Goal: Information Seeking & Learning: Learn about a topic

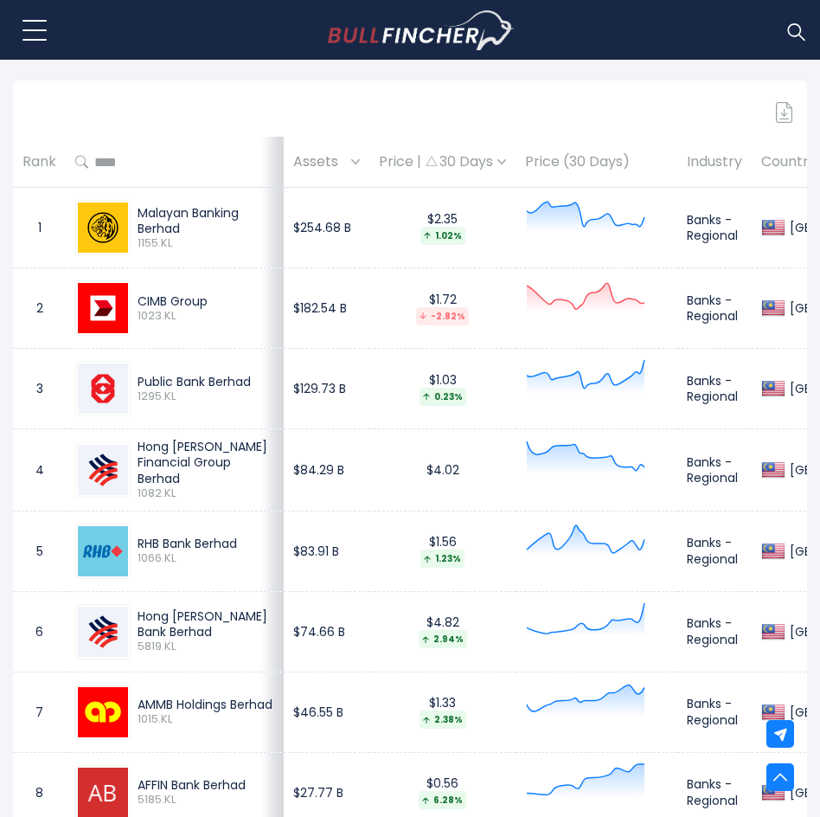
scroll to position [779, 0]
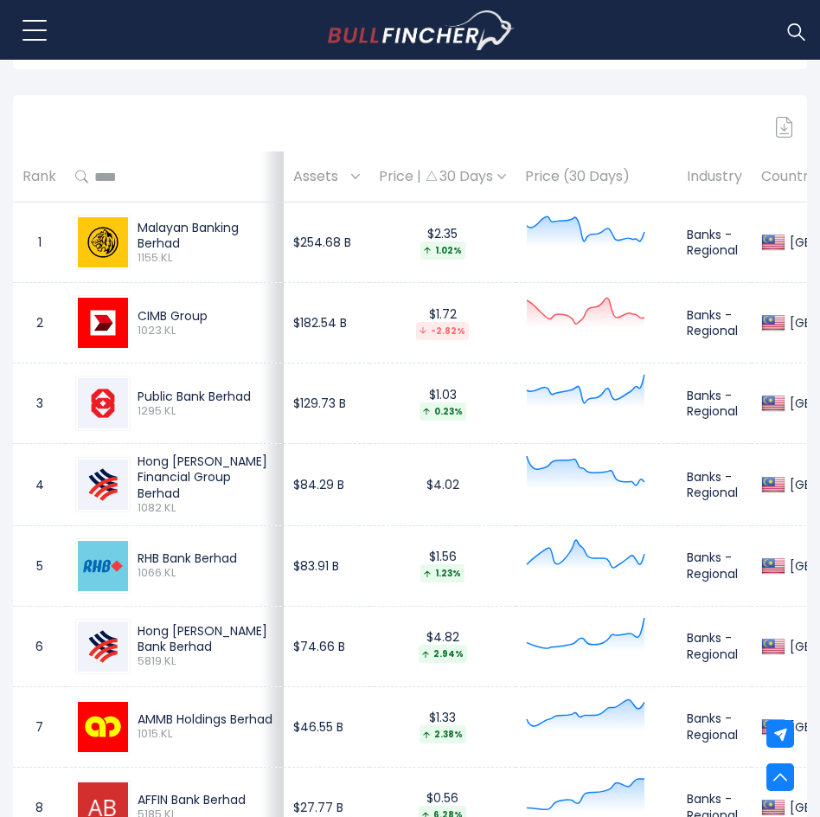
click at [416, 168] on div "Price | 30 Days" at bounding box center [442, 177] width 127 height 18
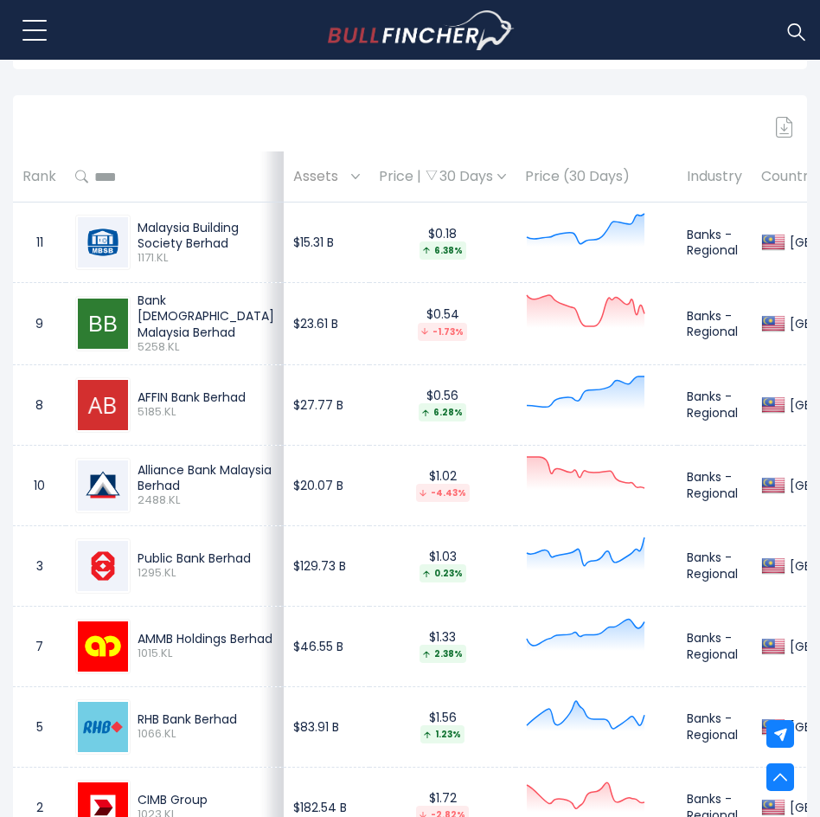
click at [416, 168] on div "Price | 30 Days" at bounding box center [442, 177] width 127 height 18
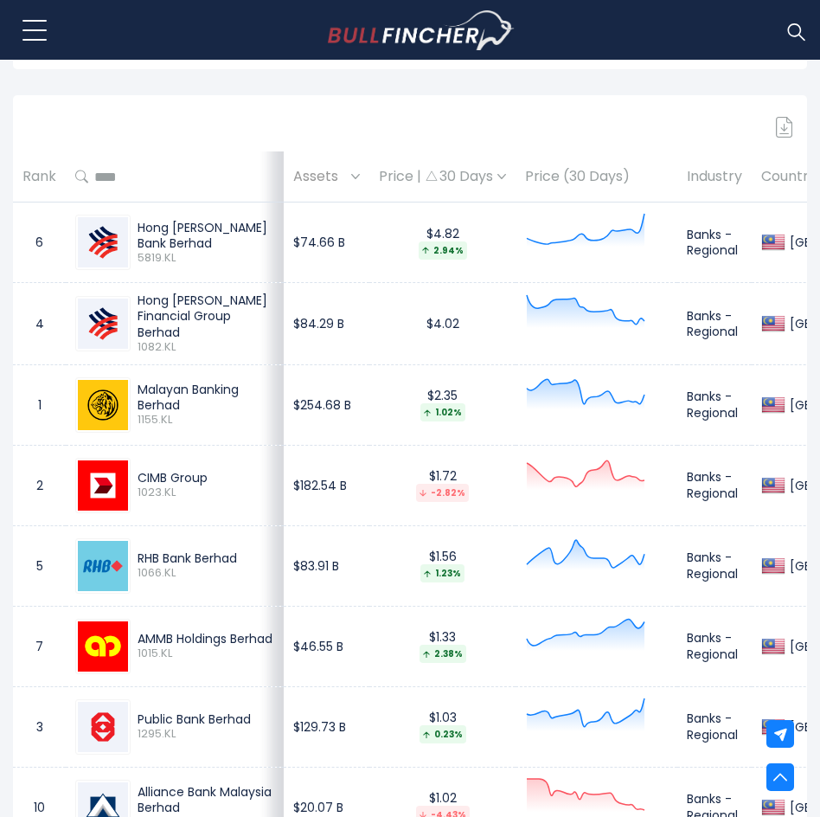
click at [416, 168] on div "Price | 30 Days" at bounding box center [442, 177] width 127 height 18
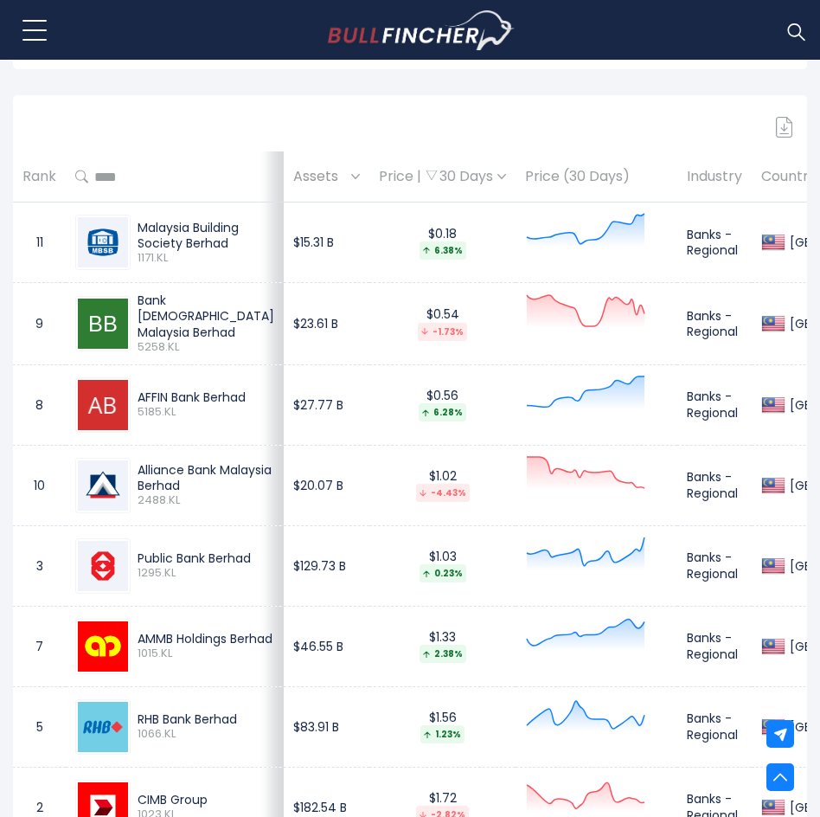
click at [417, 168] on div "Price | 30 Days" at bounding box center [442, 177] width 127 height 18
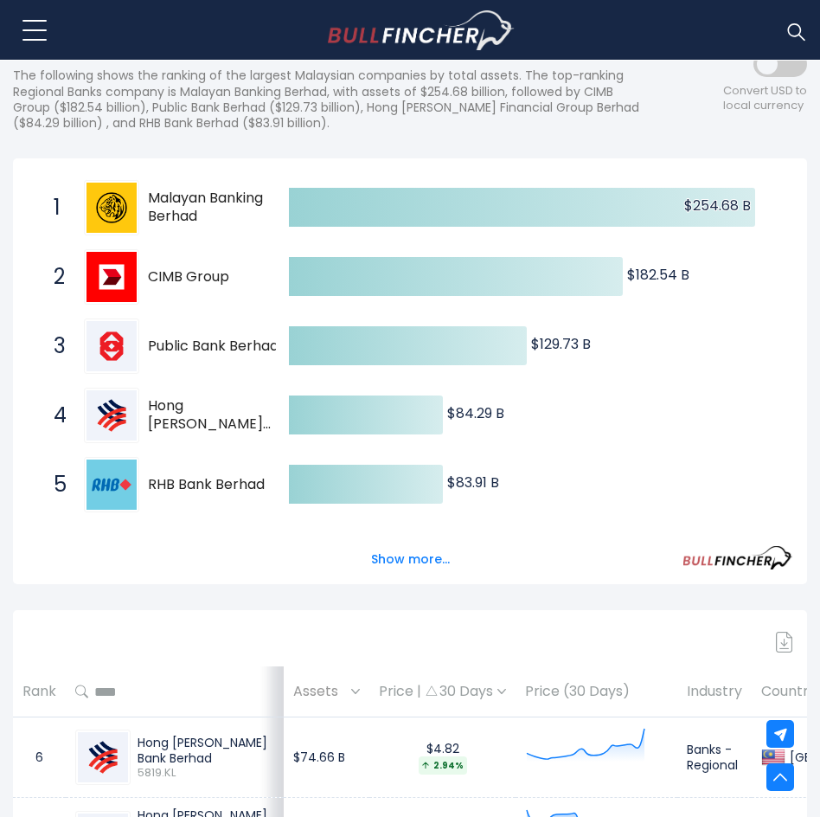
scroll to position [0, 0]
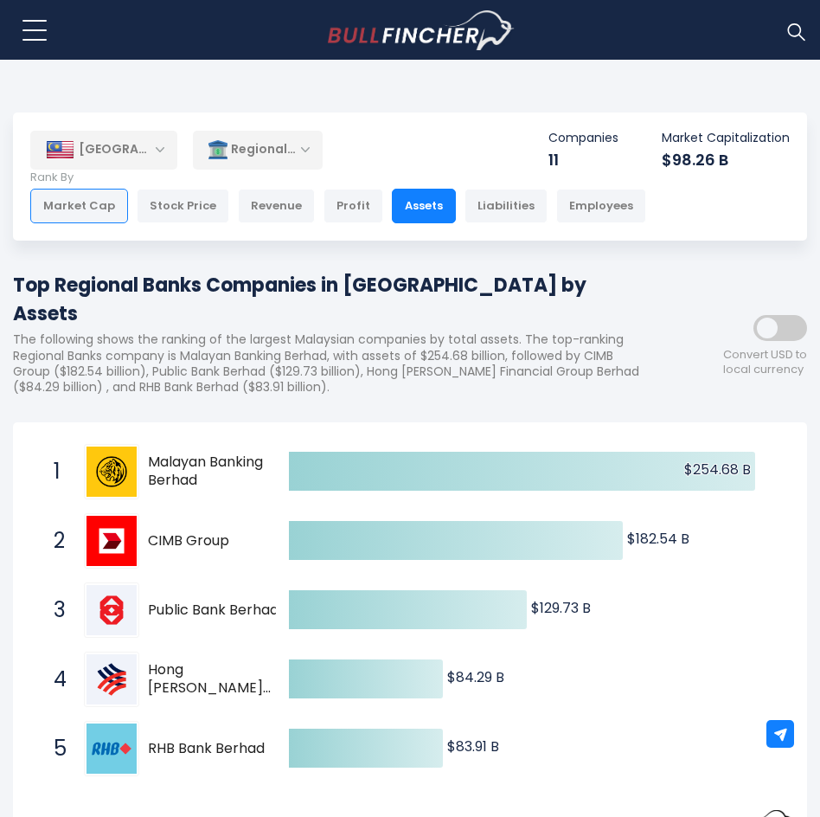
click at [82, 209] on div "Market Cap" at bounding box center [79, 206] width 98 height 35
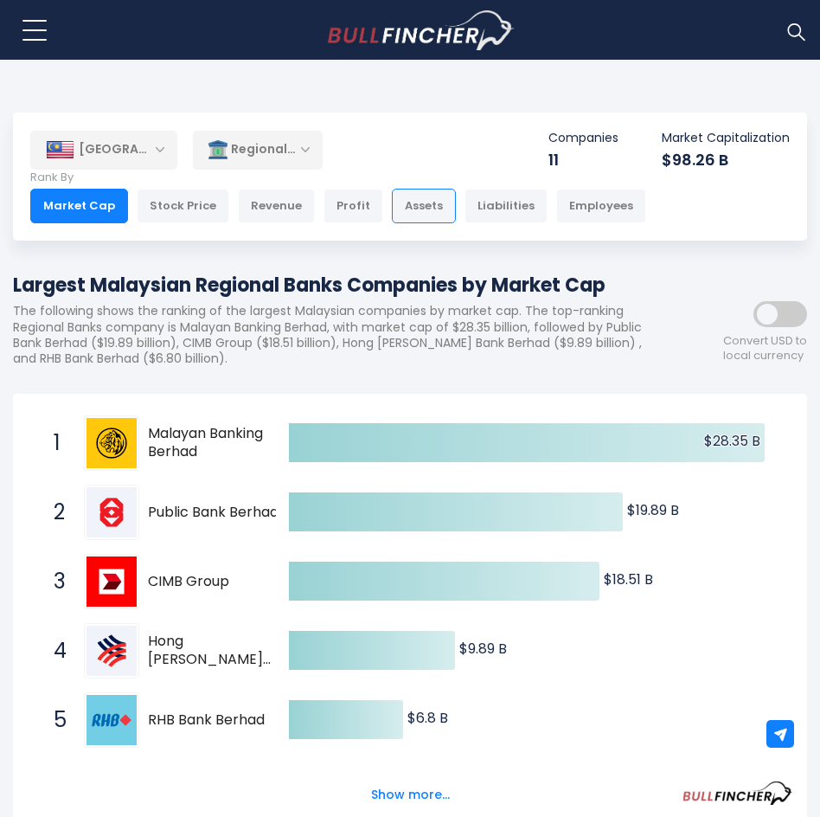
click at [419, 213] on div "Assets" at bounding box center [424, 206] width 64 height 35
